Goal: Check status: Check status

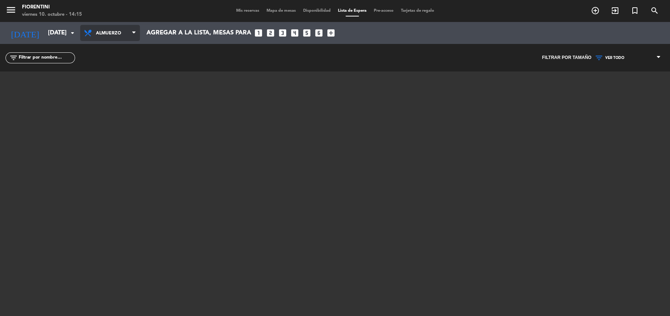
click at [101, 29] on span "Almuerzo" at bounding box center [113, 33] width 35 height 14
click at [112, 49] on div "menu [PERSON_NAME] [DATE] 10. octubre - 14:15 Mis reservas Mapa de mesas Dispon…" at bounding box center [335, 158] width 670 height 316
click at [70, 30] on icon "arrow_drop_down" at bounding box center [72, 33] width 9 height 9
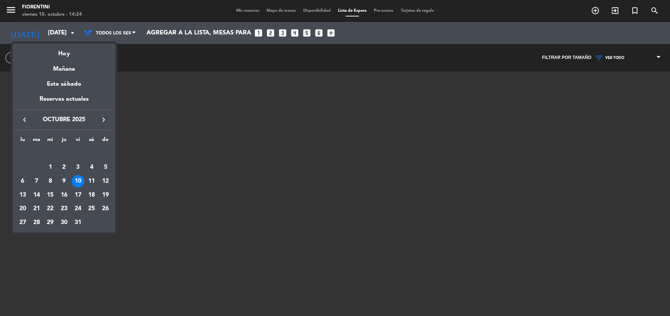
click at [79, 179] on div "10" at bounding box center [78, 181] width 12 height 12
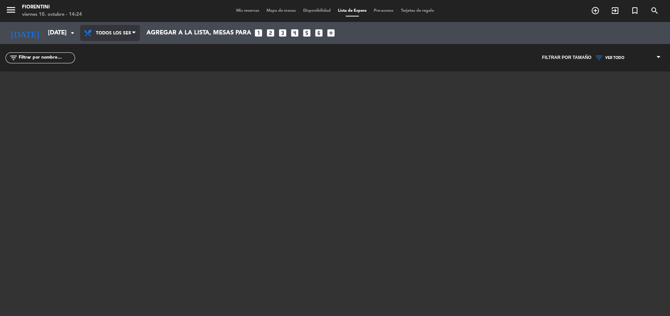
click at [114, 31] on span "Todos los servicios" at bounding box center [113, 33] width 35 height 14
click at [116, 62] on div "menu [PERSON_NAME] [DATE] 10. octubre - 14:24 Mis reservas Mapa de mesas Dispon…" at bounding box center [335, 158] width 670 height 316
click at [115, 35] on span "Almuerzo" at bounding box center [113, 33] width 35 height 14
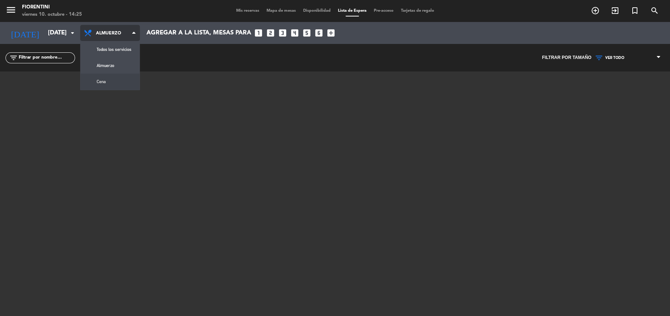
click at [117, 81] on div "menu [PERSON_NAME] [DATE] 10. octubre - 14:25 Mis reservas Mapa de mesas Dispon…" at bounding box center [335, 158] width 670 height 316
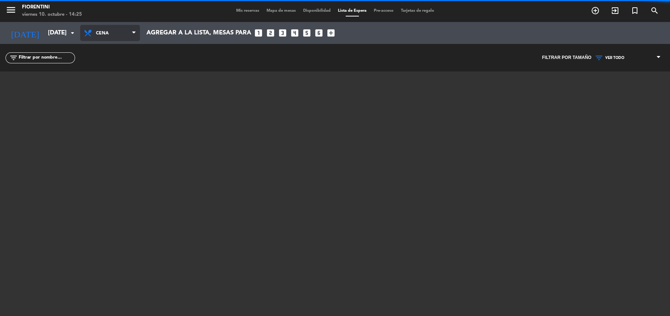
click at [118, 34] on span "Cena" at bounding box center [113, 33] width 35 height 14
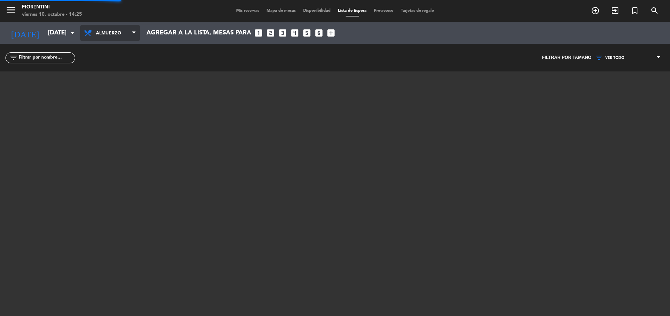
click at [120, 68] on div "menu [PERSON_NAME] [DATE] 10. octubre - 14:25 Mis reservas Mapa de mesas Dispon…" at bounding box center [335, 158] width 670 height 316
